Goal: Complete application form

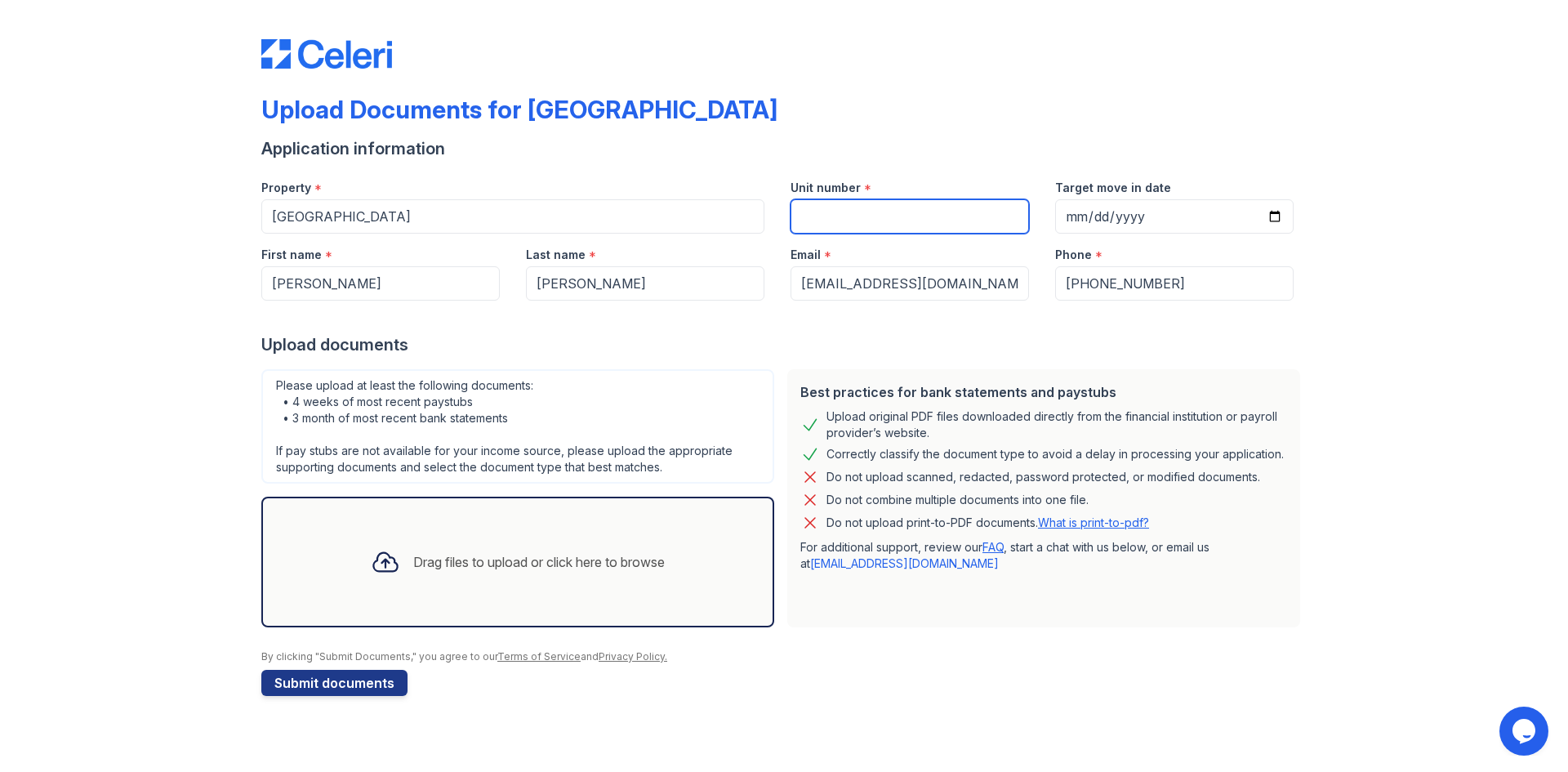
click at [843, 213] on input "Unit number" at bounding box center [910, 217] width 239 height 34
type input "3-411"
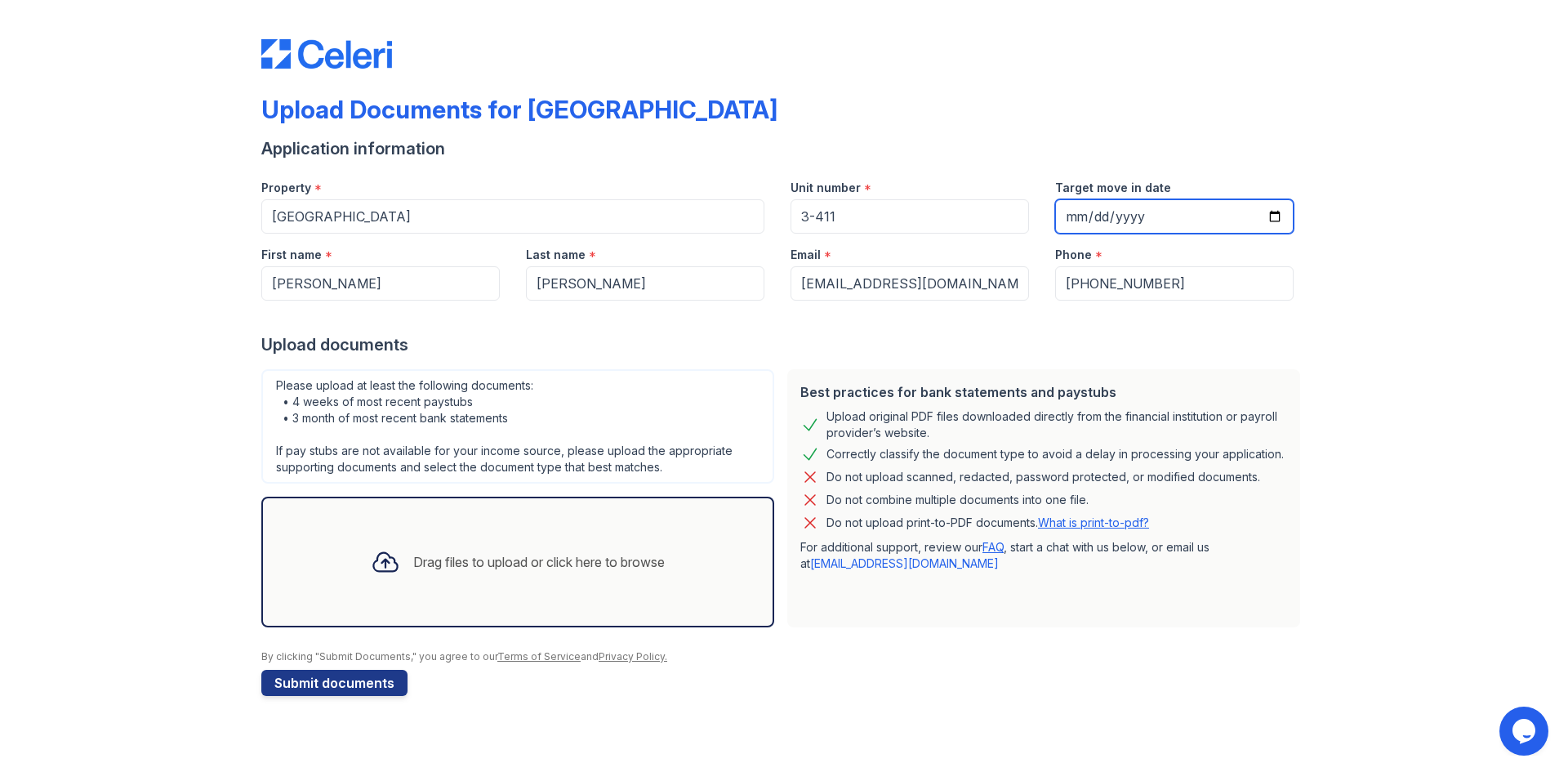
click at [1091, 219] on input "Target move in date" at bounding box center [1175, 217] width 239 height 34
type input "[DATE]"
click at [1415, 281] on div "Upload Documents for [GEOGRAPHIC_DATA] Application information Property * [GEOG…" at bounding box center [784, 364] width 1516 height 729
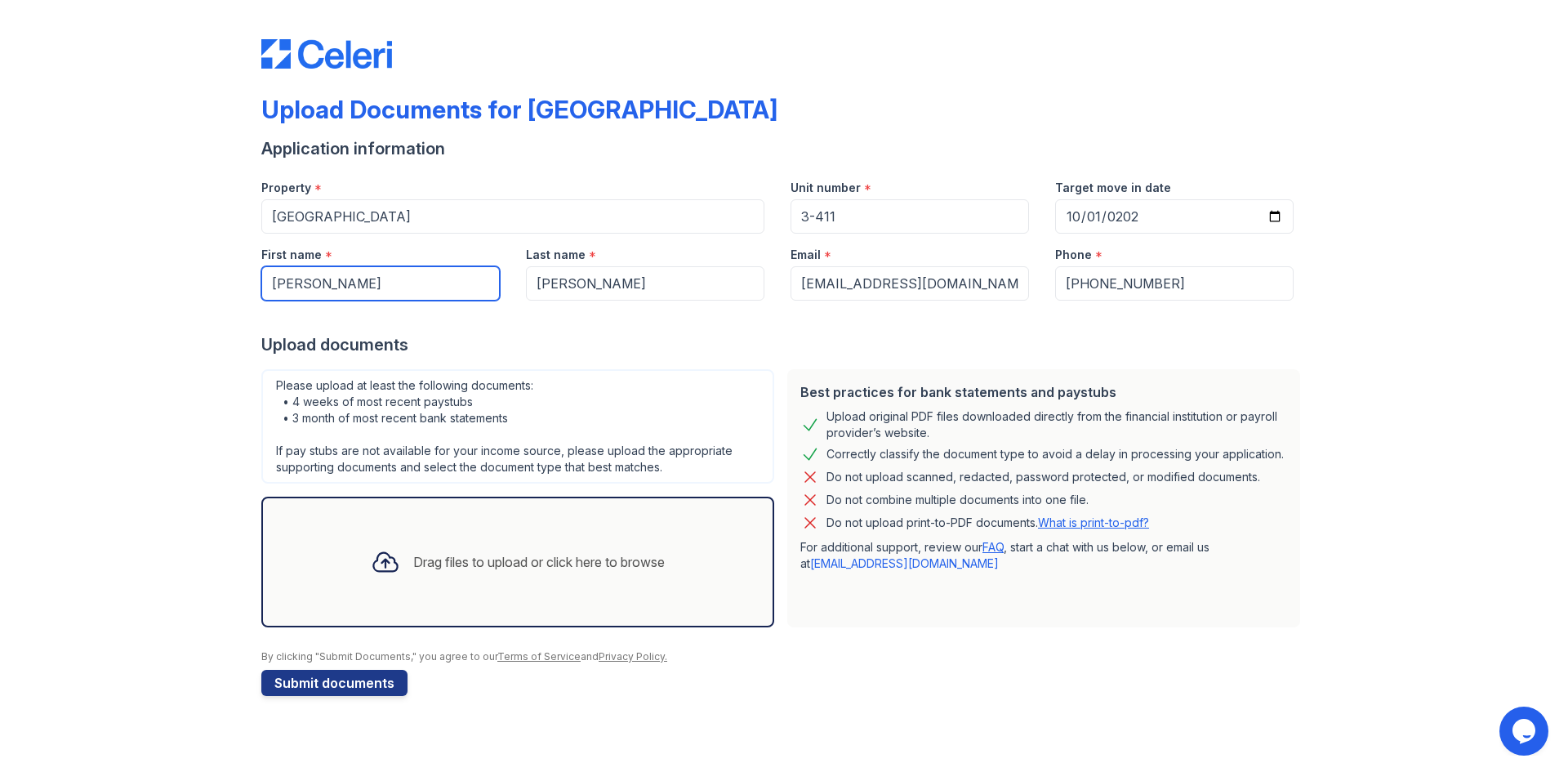
click at [277, 277] on input "[PERSON_NAME]" at bounding box center [380, 284] width 239 height 34
type input "[PERSON_NAME]"
click at [540, 279] on input "[PERSON_NAME]" at bounding box center [645, 284] width 239 height 34
type input "[PERSON_NAME]"
click at [441, 566] on div "Drag files to upload or click here to browse" at bounding box center [539, 562] width 251 height 20
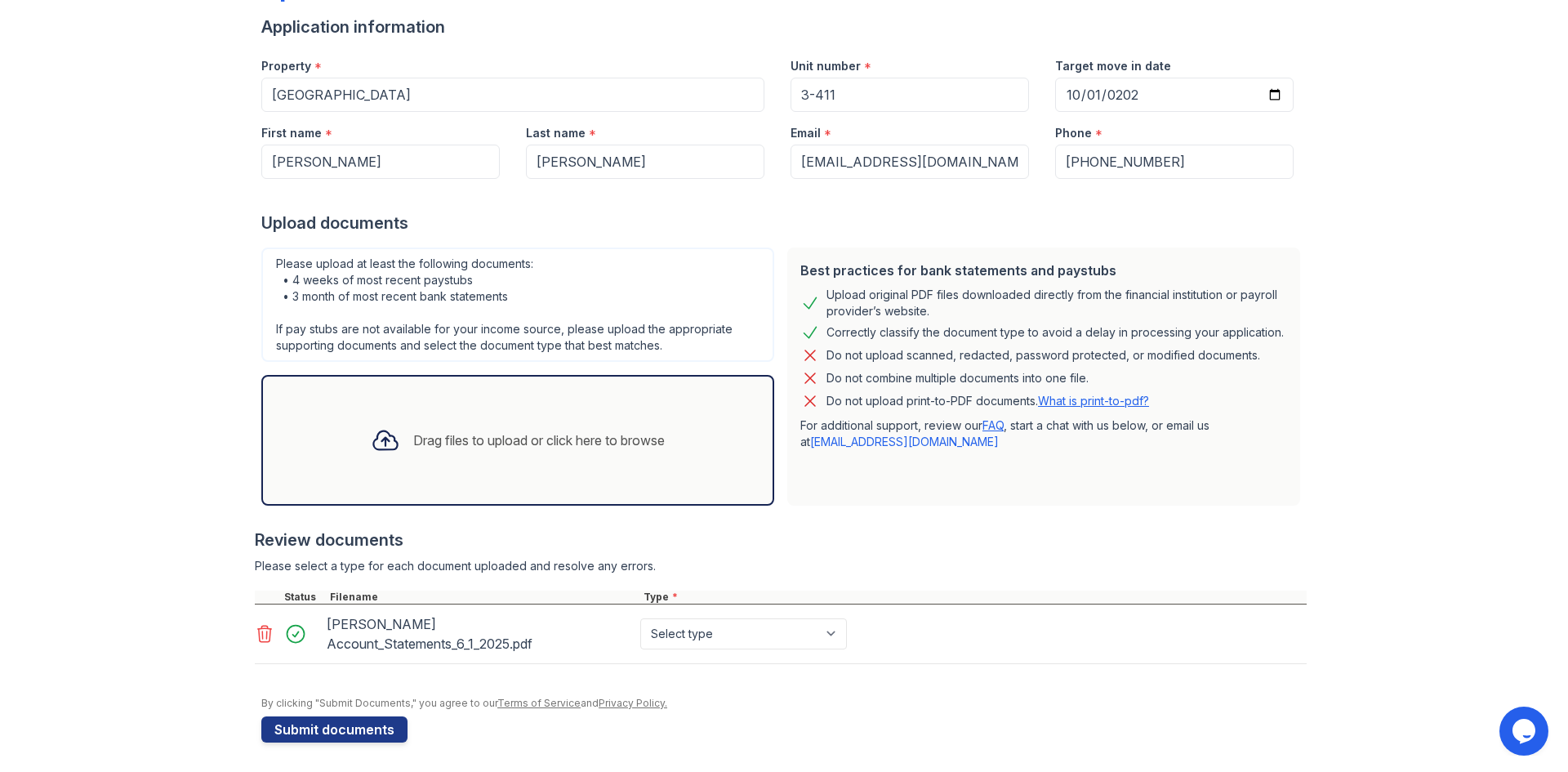
scroll to position [125, 0]
click at [396, 427] on div "Drag files to upload or click here to browse" at bounding box center [518, 437] width 320 height 55
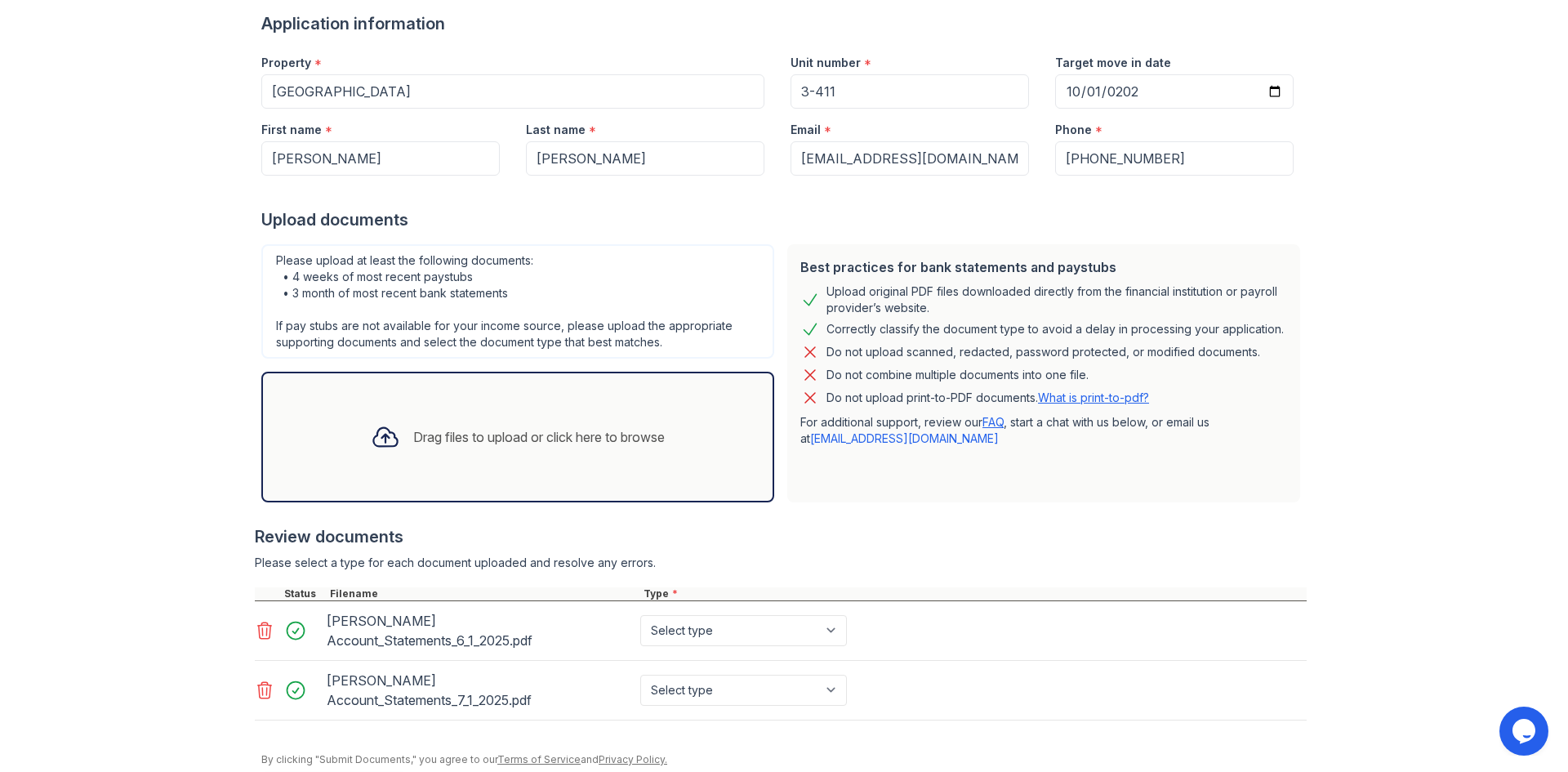
click at [437, 426] on div "Drag files to upload or click here to browse" at bounding box center [518, 437] width 320 height 55
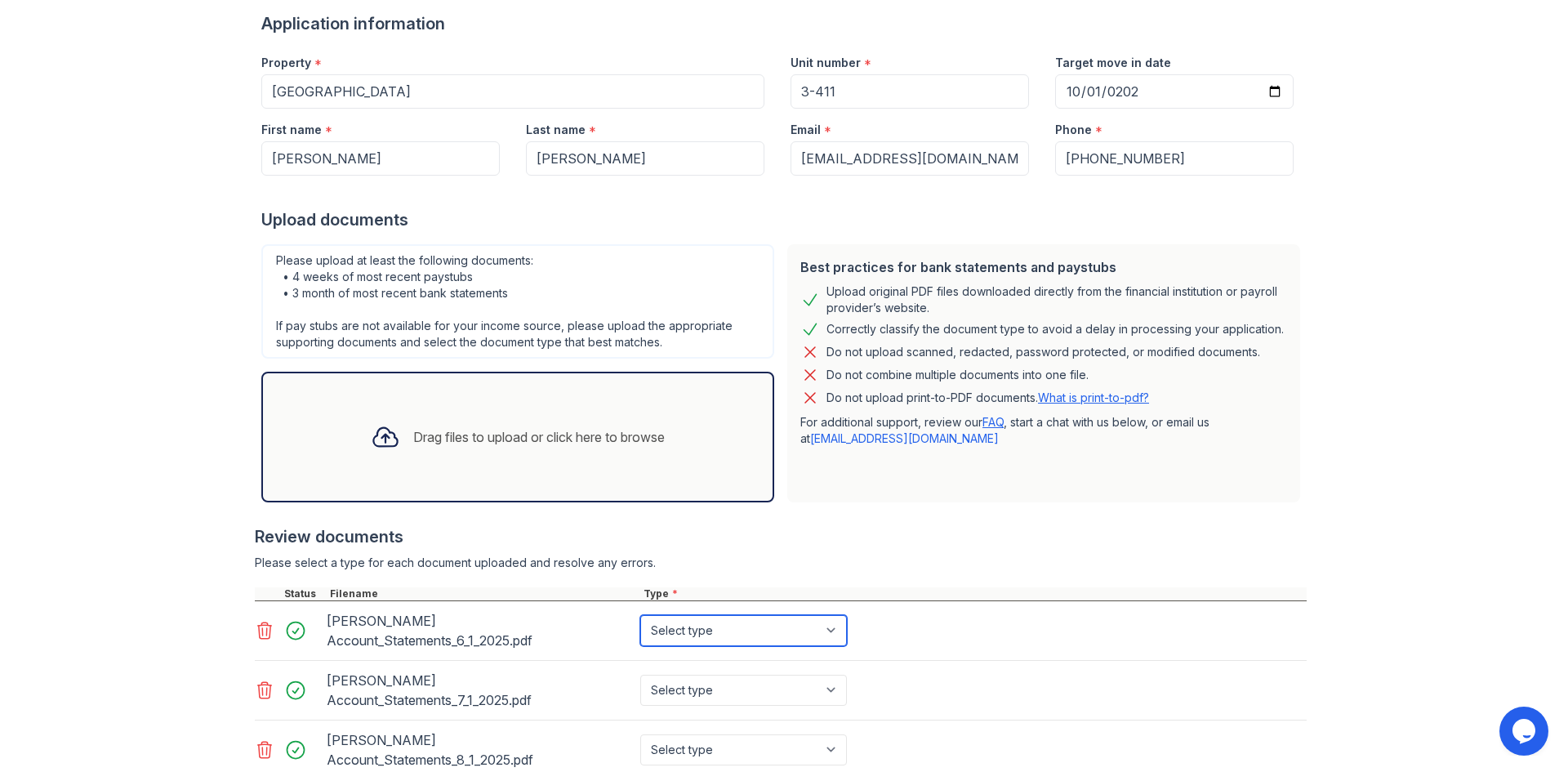
click at [727, 631] on select "Select type Paystub Bank Statement Offer Letter Tax Documents Benefit Award Let…" at bounding box center [744, 631] width 207 height 31
select select "bank_statement"
click at [641, 616] on select "Select type Paystub Bank Statement Offer Letter Tax Documents Benefit Award Let…" at bounding box center [744, 631] width 207 height 31
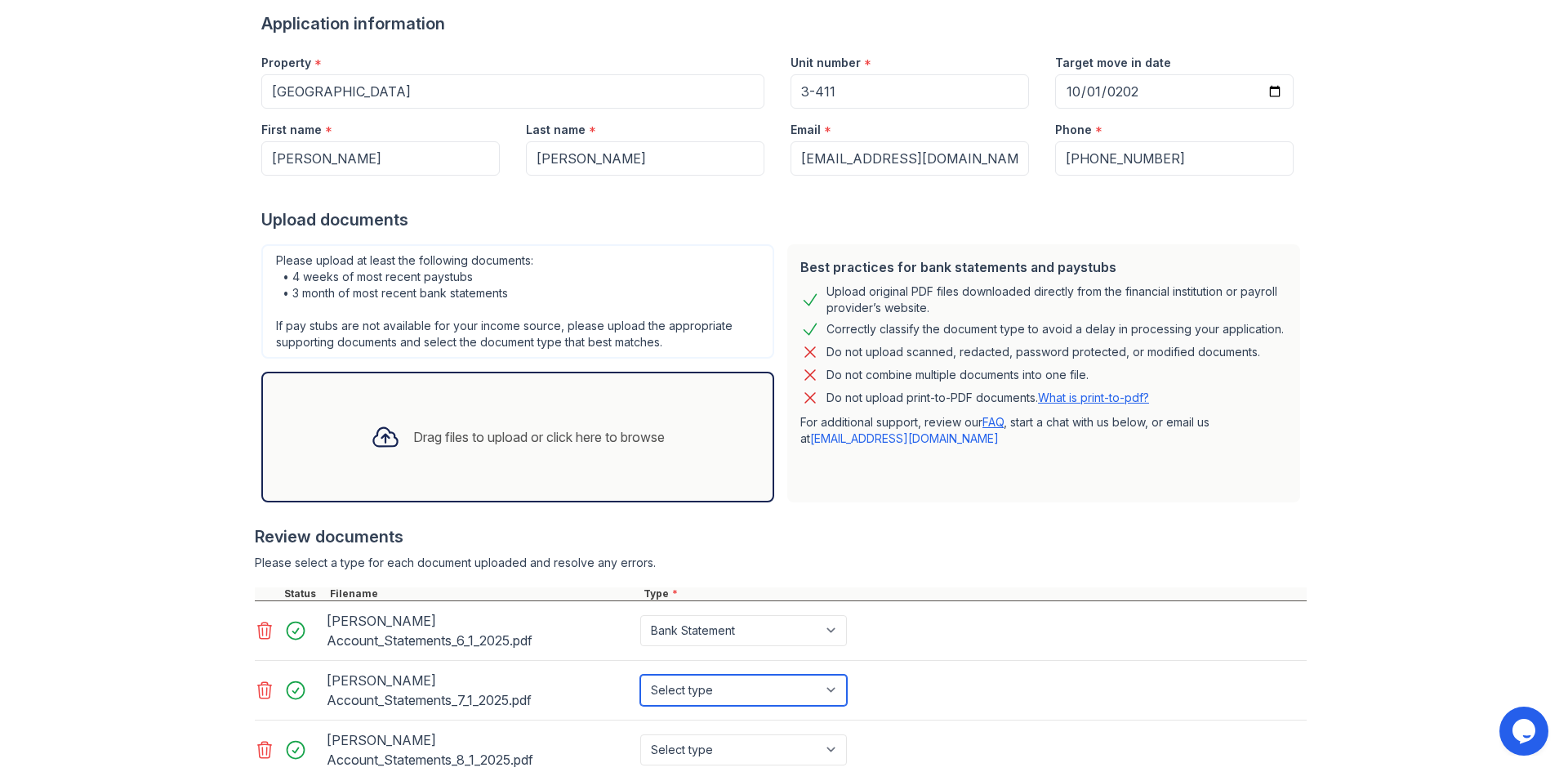
drag, startPoint x: 678, startPoint y: 692, endPoint x: 676, endPoint y: 683, distance: 9.2
click at [678, 692] on select "Select type Paystub Bank Statement Offer Letter Tax Documents Benefit Award Let…" at bounding box center [744, 691] width 207 height 31
select select "bank_statement"
click at [641, 675] on select "Select type Paystub Bank Statement Offer Letter Tax Documents Benefit Award Let…" at bounding box center [744, 691] width 207 height 31
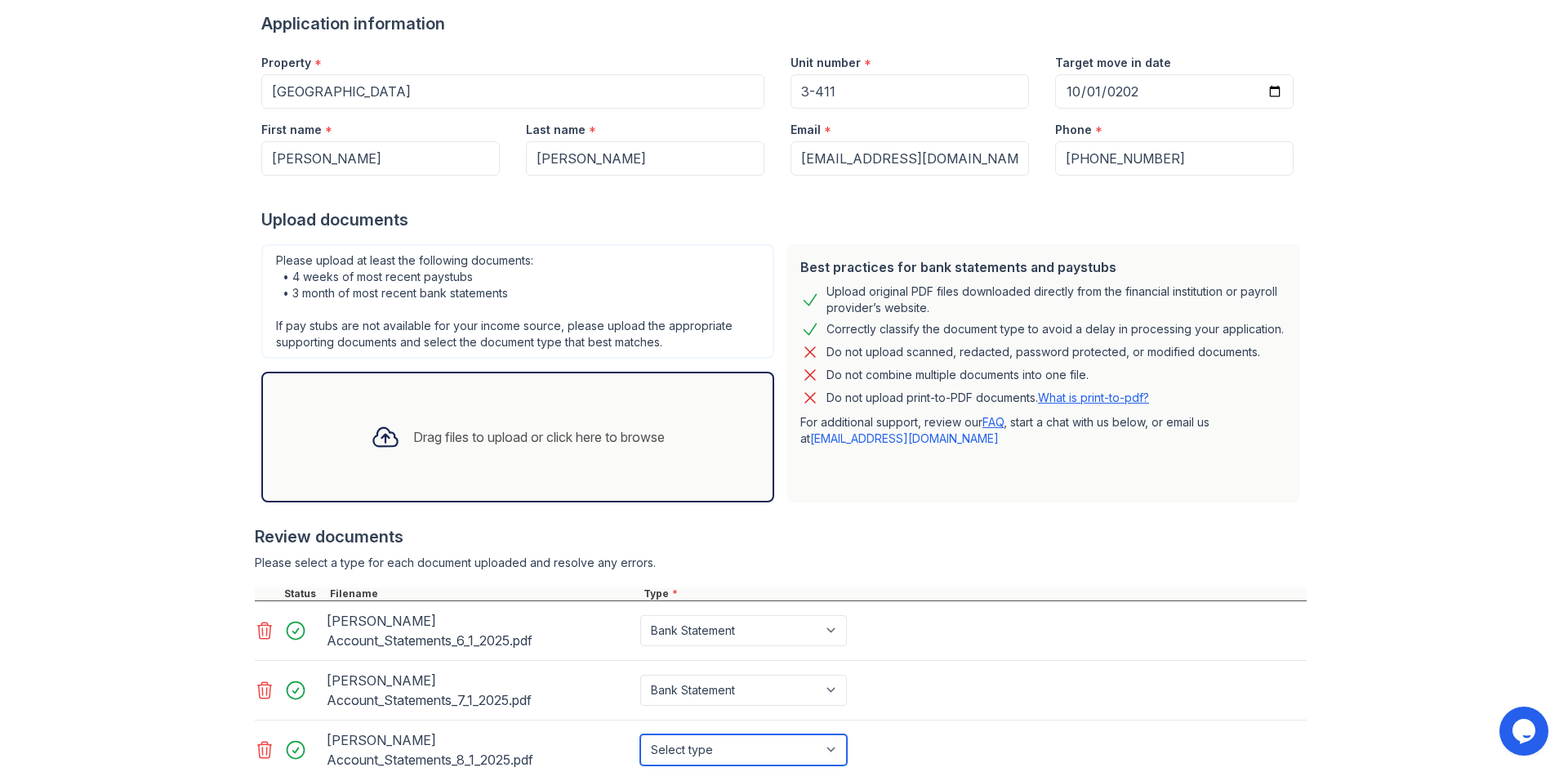
click at [694, 746] on select "Select type Paystub Bank Statement Offer Letter Tax Documents Benefit Award Let…" at bounding box center [744, 750] width 207 height 31
select select "bank_statement"
click at [641, 735] on select "Select type Paystub Bank Statement Offer Letter Tax Documents Benefit Award Let…" at bounding box center [744, 750] width 207 height 31
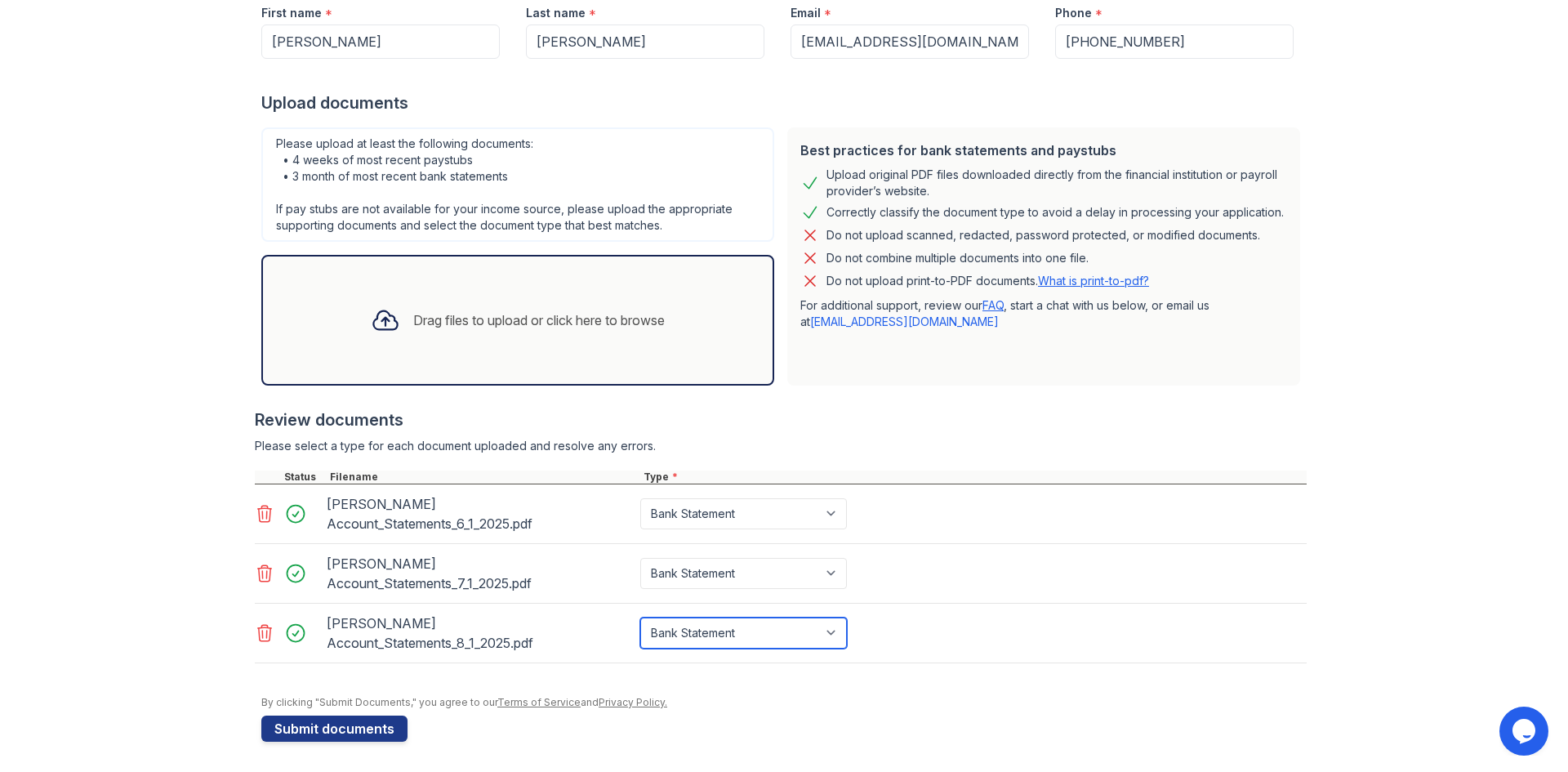
scroll to position [244, 0]
click at [314, 730] on button "Submit documents" at bounding box center [334, 726] width 146 height 26
